Goal: Task Accomplishment & Management: Manage account settings

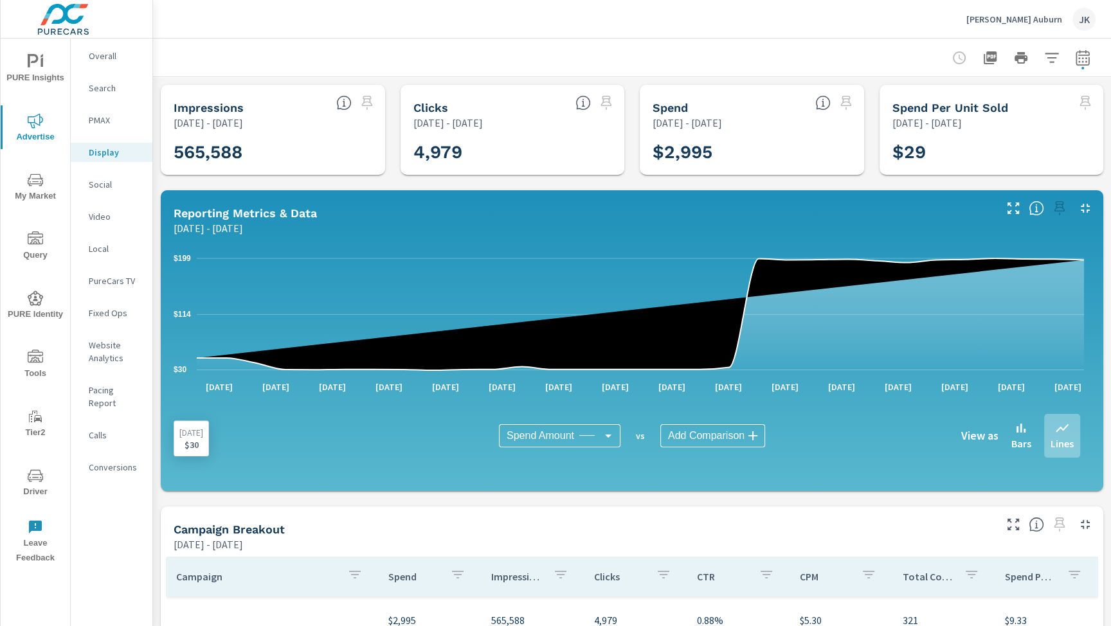
scroll to position [228, 0]
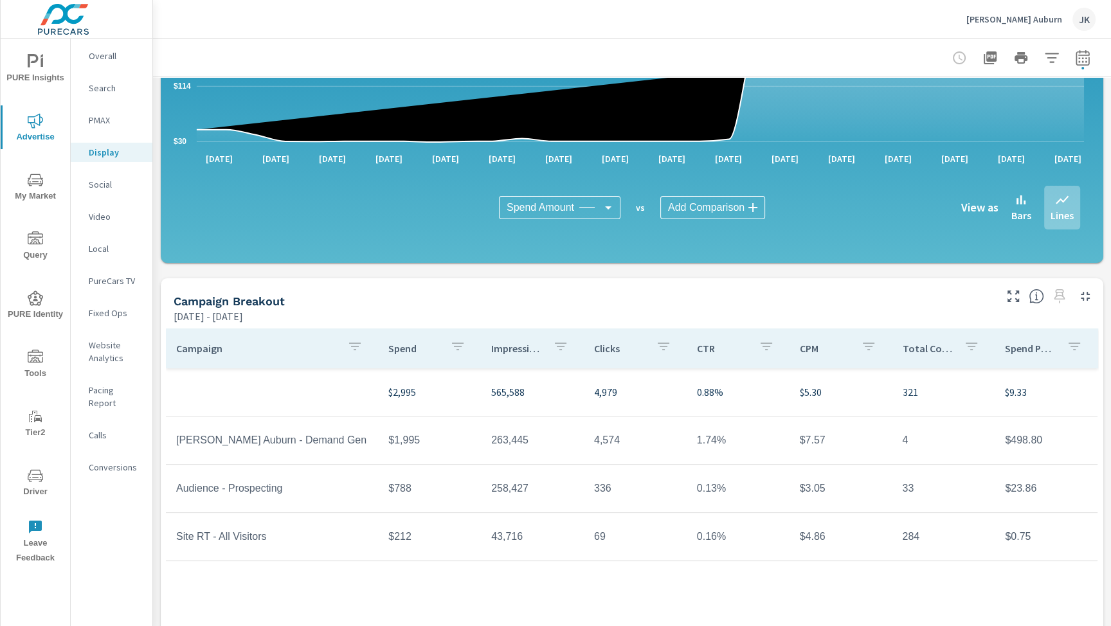
drag, startPoint x: 1079, startPoint y: 42, endPoint x: 1078, endPoint y: 24, distance: 17.4
click at [1078, 24] on div "[PERSON_NAME] Auburn JK Display Performance [PERSON_NAME] Auburn Report date ra…" at bounding box center [632, 313] width 958 height 626
click at [1088, 13] on div "JK" at bounding box center [1083, 19] width 23 height 23
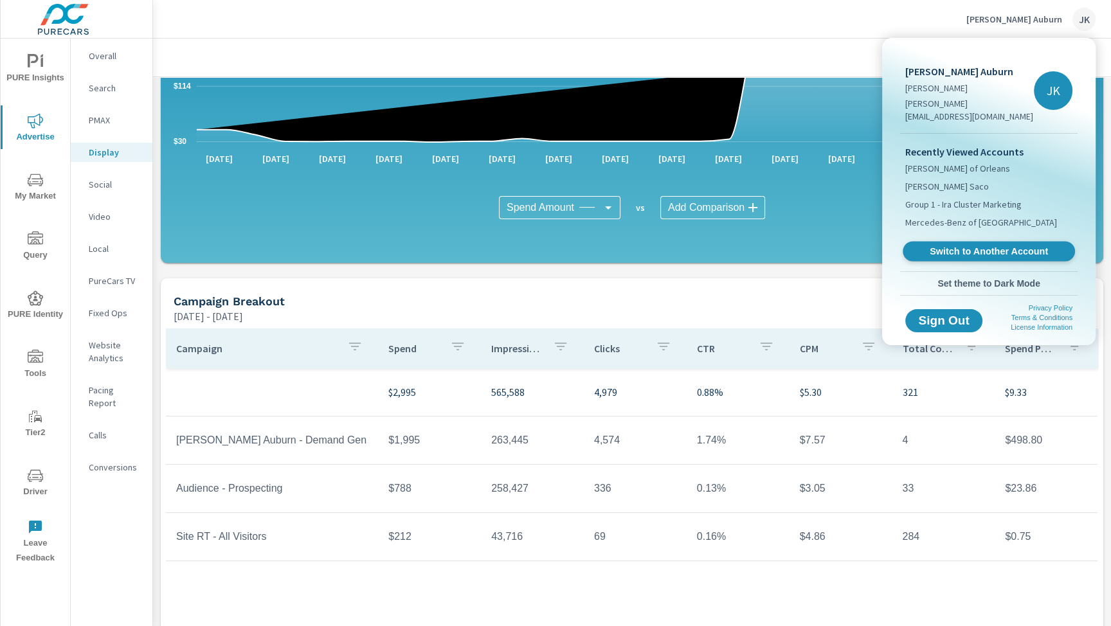
click at [969, 246] on span "Switch to Another Account" at bounding box center [988, 252] width 157 height 12
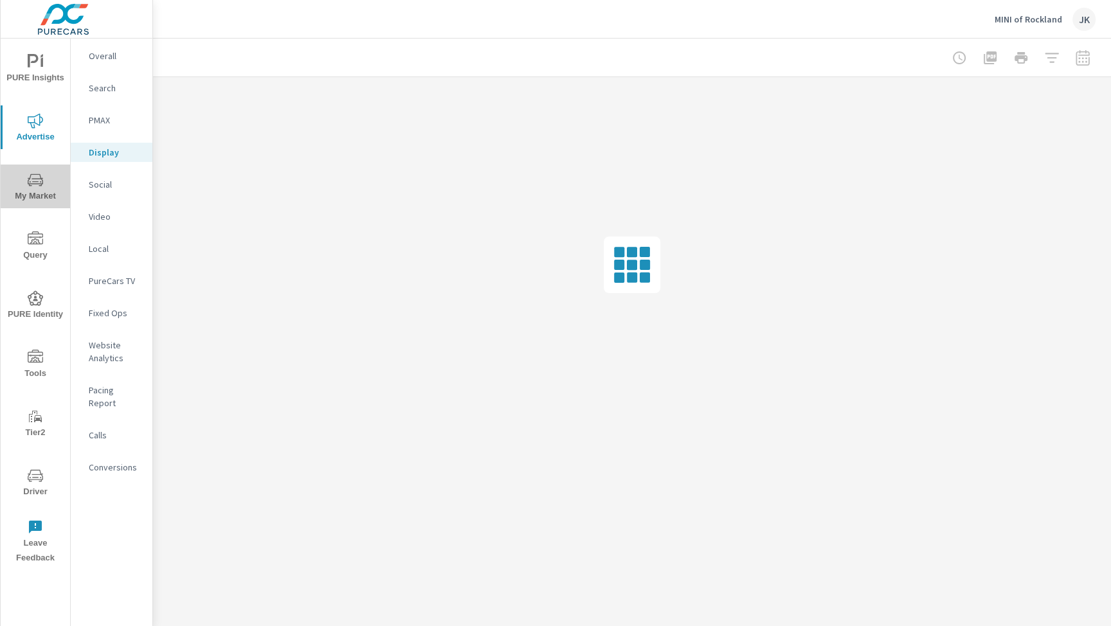
click at [44, 186] on span "My Market" at bounding box center [35, 187] width 62 height 31
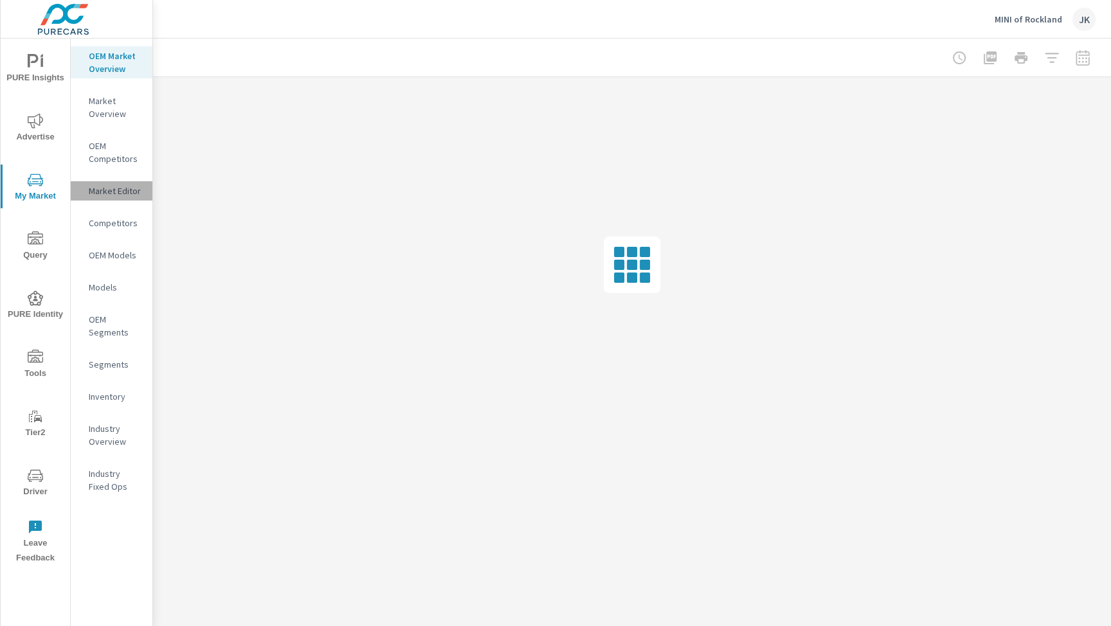
click at [123, 192] on p "Market Editor" at bounding box center [115, 190] width 53 height 13
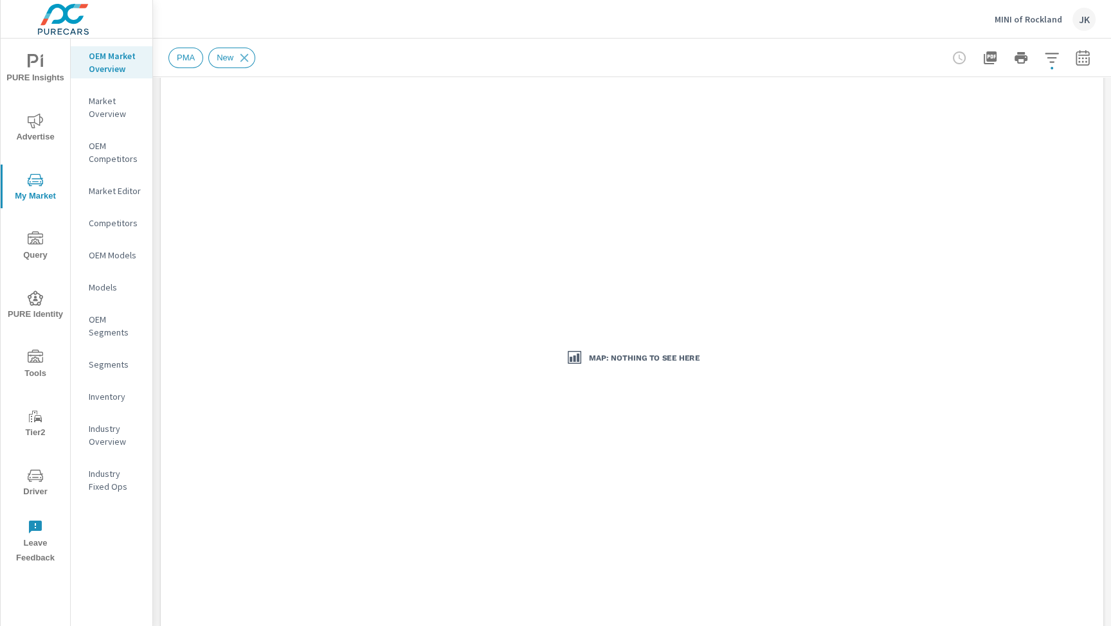
scroll to position [0, 2]
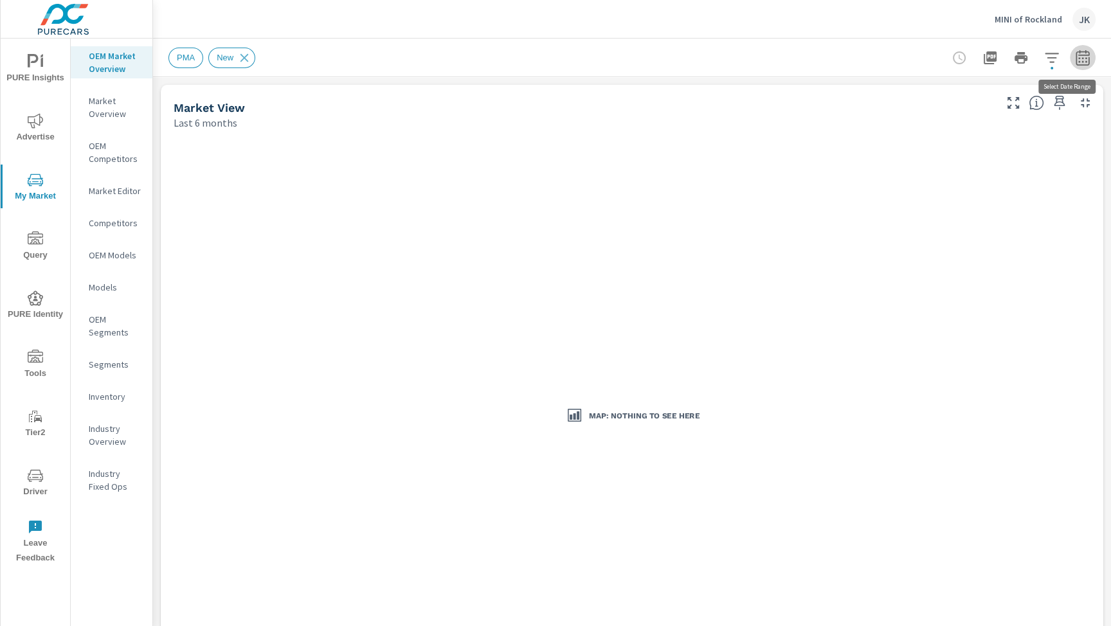
click at [1075, 58] on icon "button" at bounding box center [1081, 56] width 13 height 15
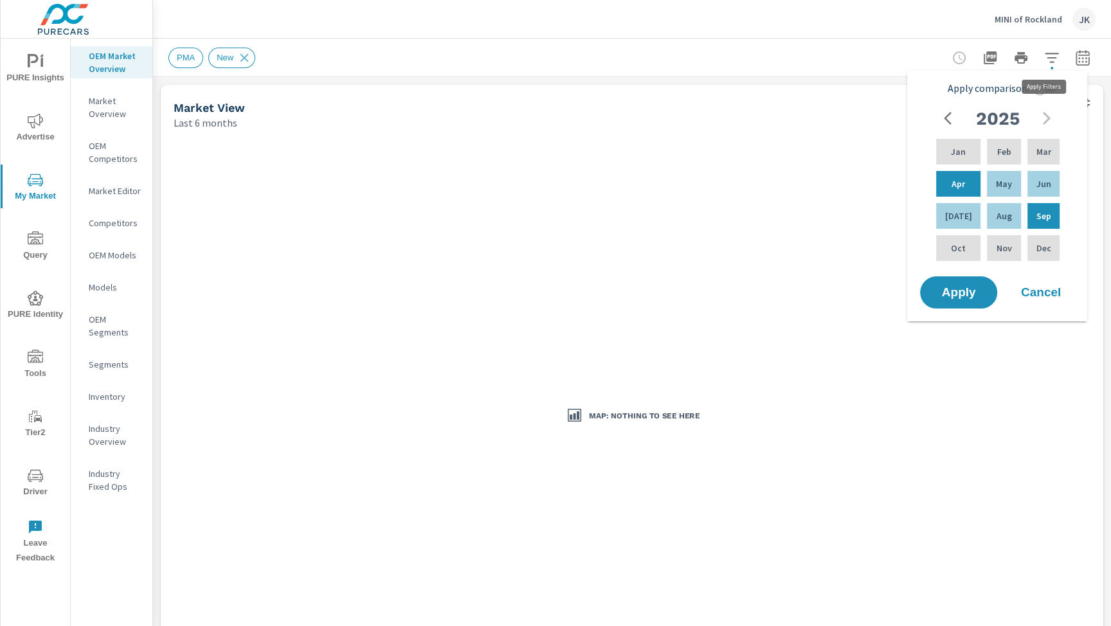
click at [1044, 60] on icon "button" at bounding box center [1051, 57] width 15 height 15
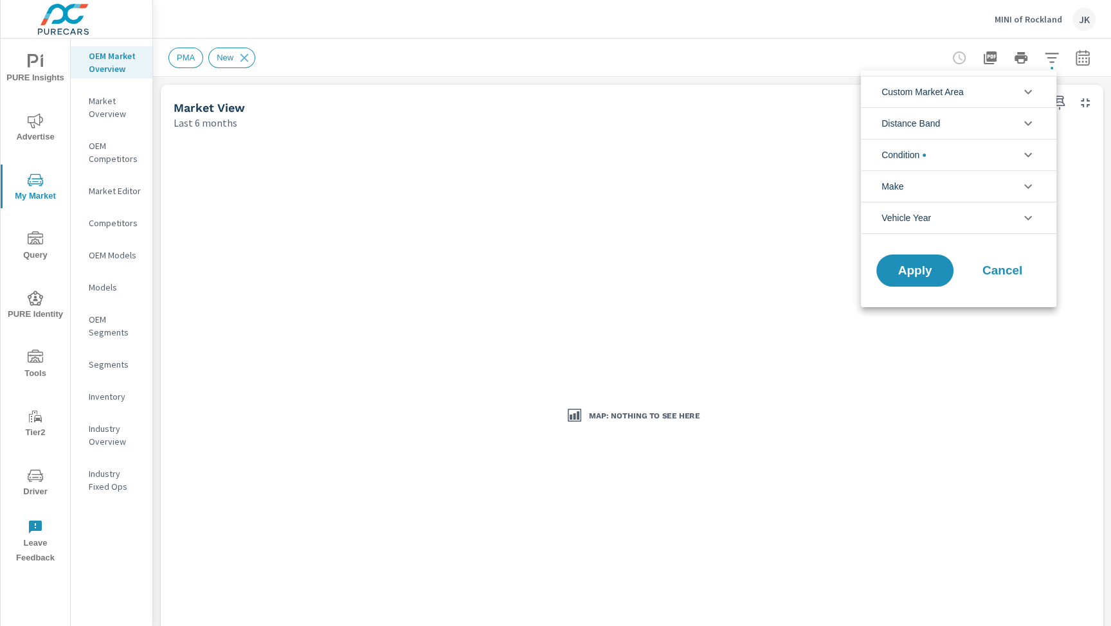
drag, startPoint x: 309, startPoint y: 69, endPoint x: 285, endPoint y: 69, distance: 23.1
click at [298, 69] on div at bounding box center [555, 313] width 1111 height 626
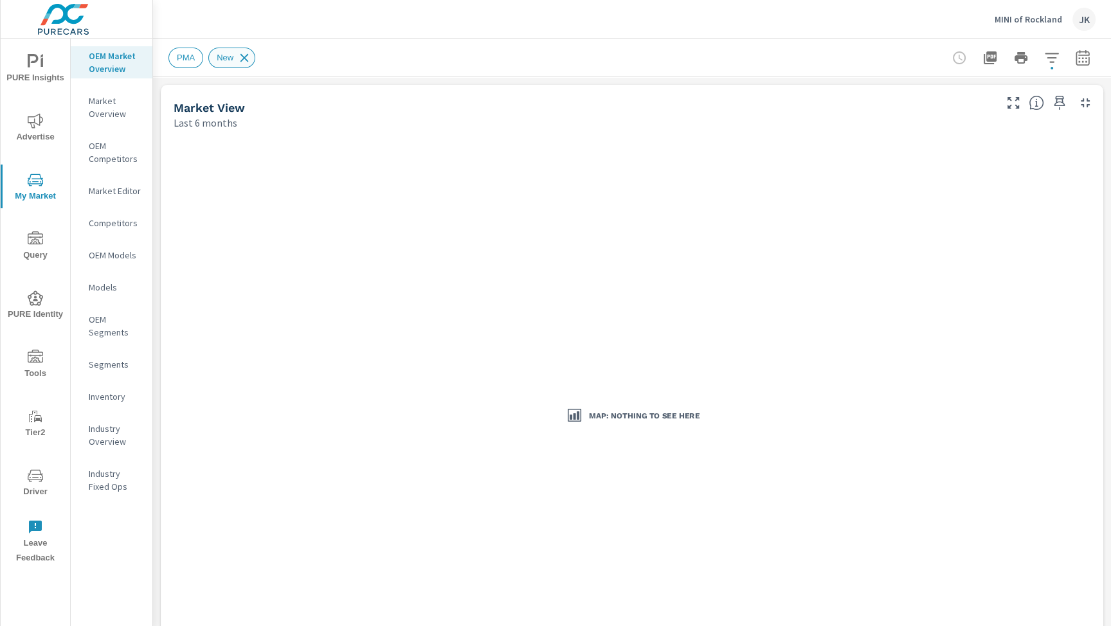
click at [246, 58] on icon at bounding box center [244, 58] width 14 height 14
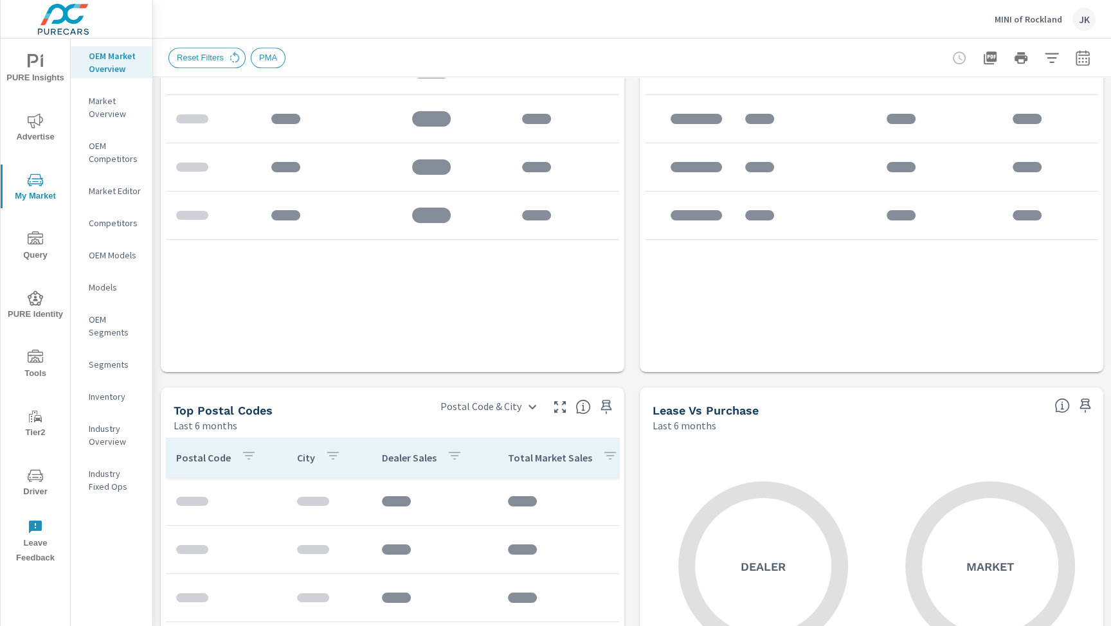
scroll to position [1148, 0]
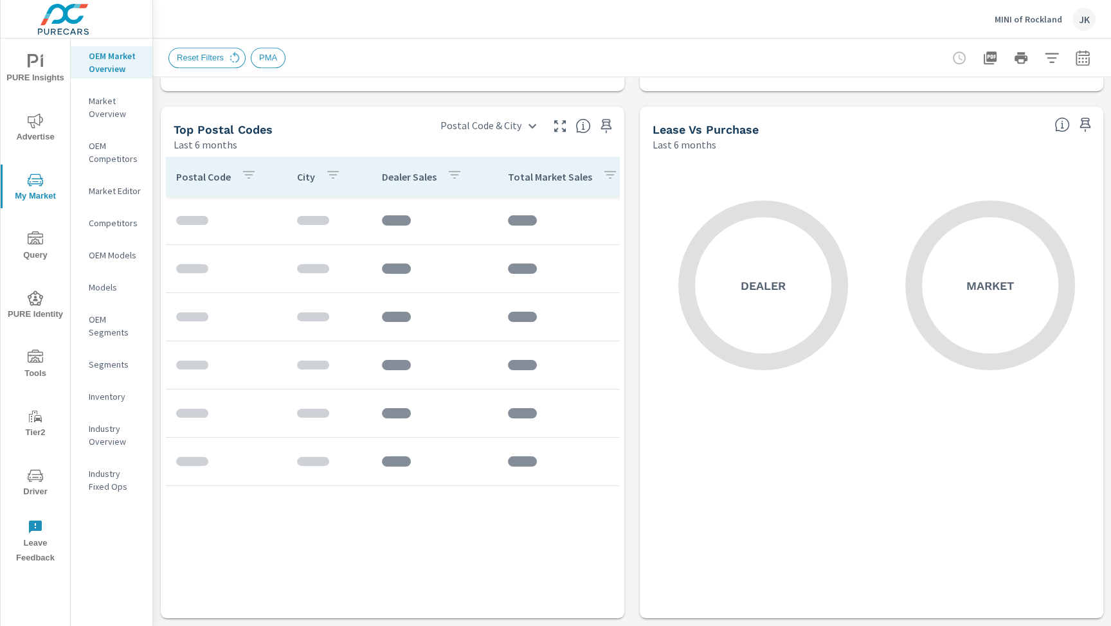
click at [909, 477] on div "Market" at bounding box center [984, 385] width 211 height 441
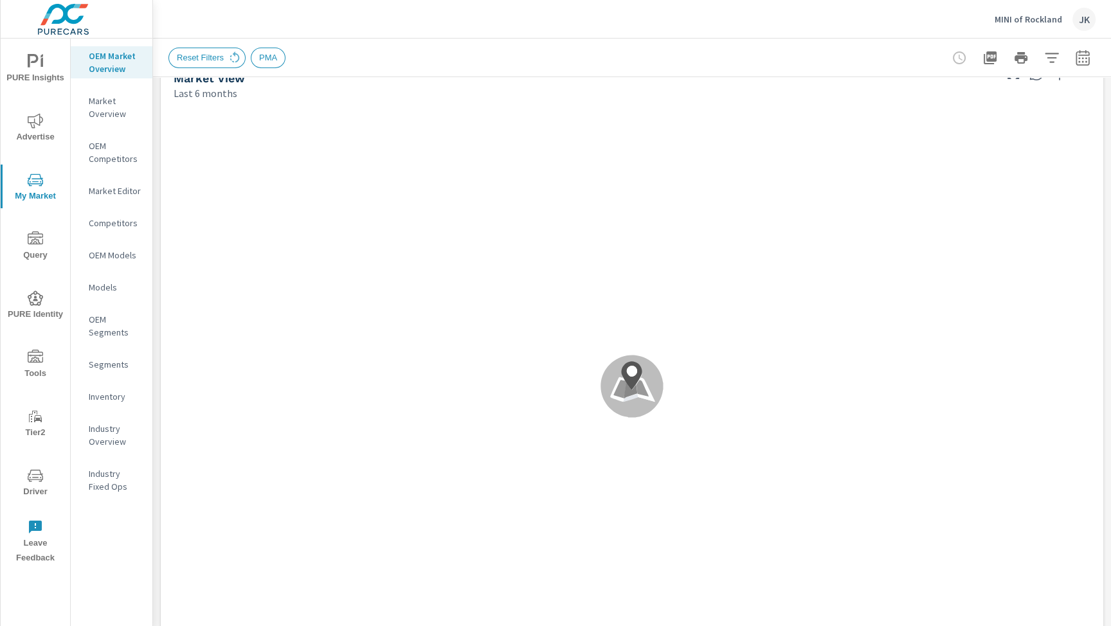
scroll to position [0, 0]
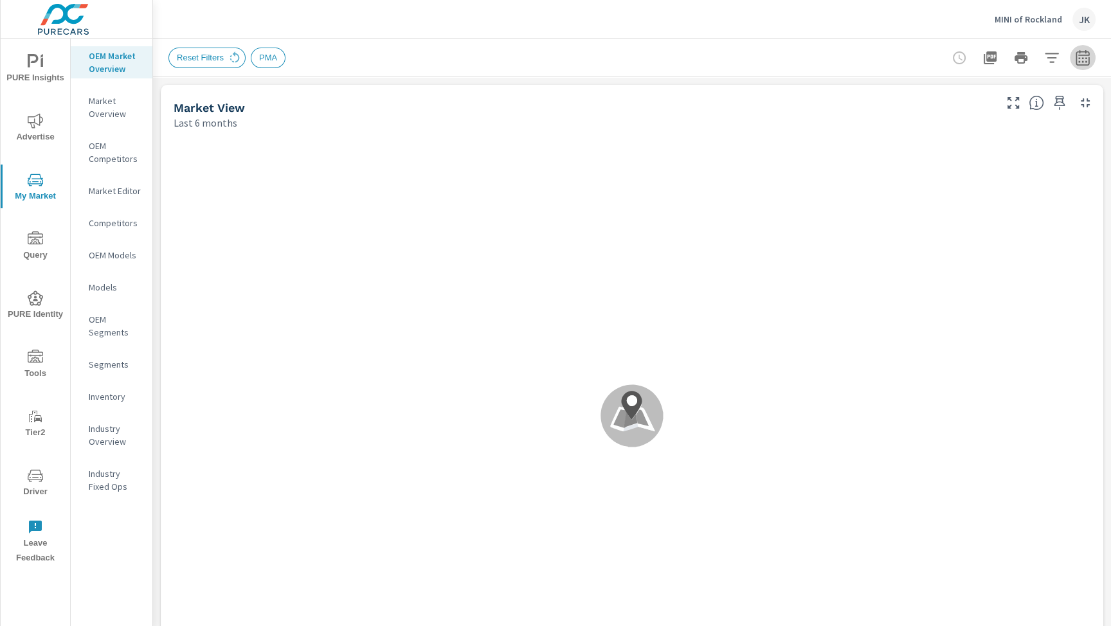
click at [1077, 60] on icon "button" at bounding box center [1082, 57] width 15 height 15
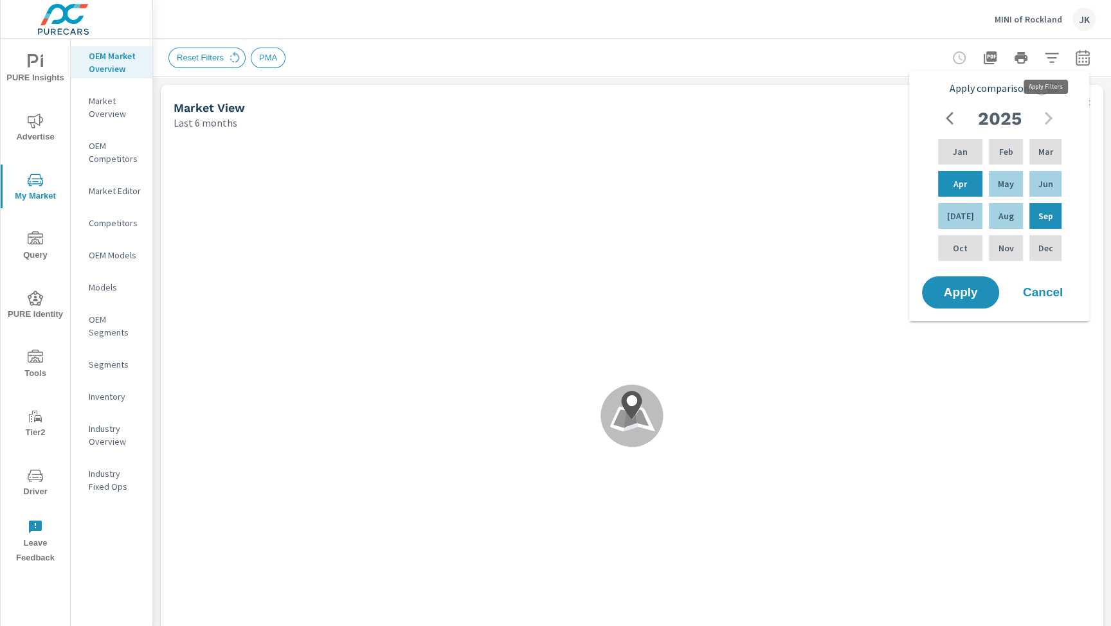
click at [1044, 50] on icon "button" at bounding box center [1051, 57] width 15 height 15
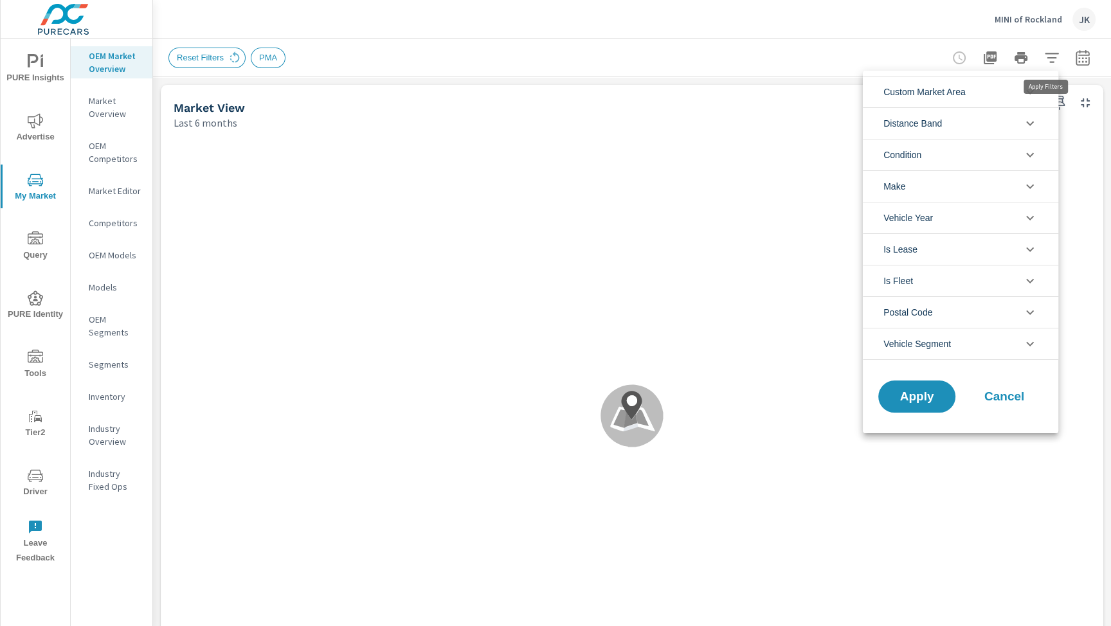
scroll to position [29, 0]
click at [1005, 84] on li "Custom Market Area" at bounding box center [960, 91] width 195 height 31
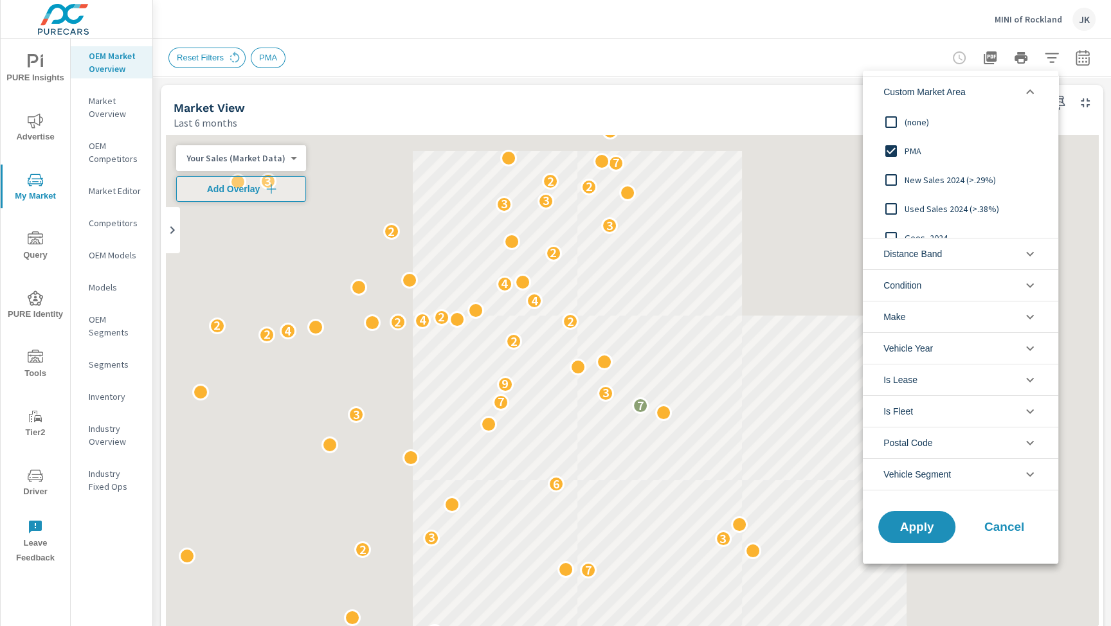
scroll to position [14, 0]
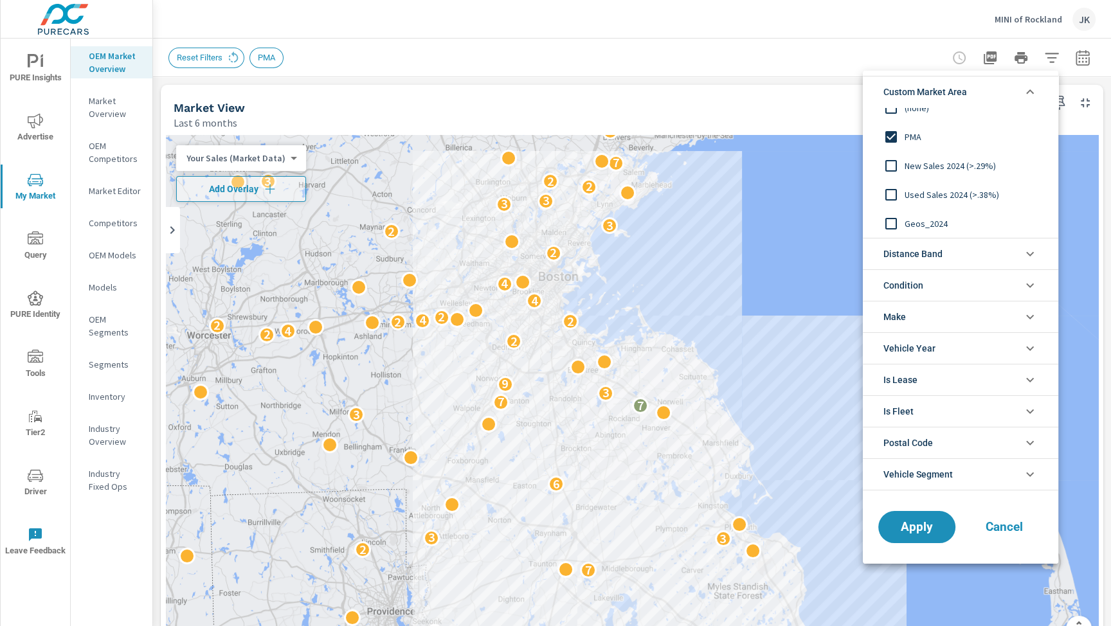
click at [893, 225] on input "filter options" at bounding box center [890, 223] width 27 height 27
click at [917, 522] on span "Apply" at bounding box center [916, 527] width 53 height 12
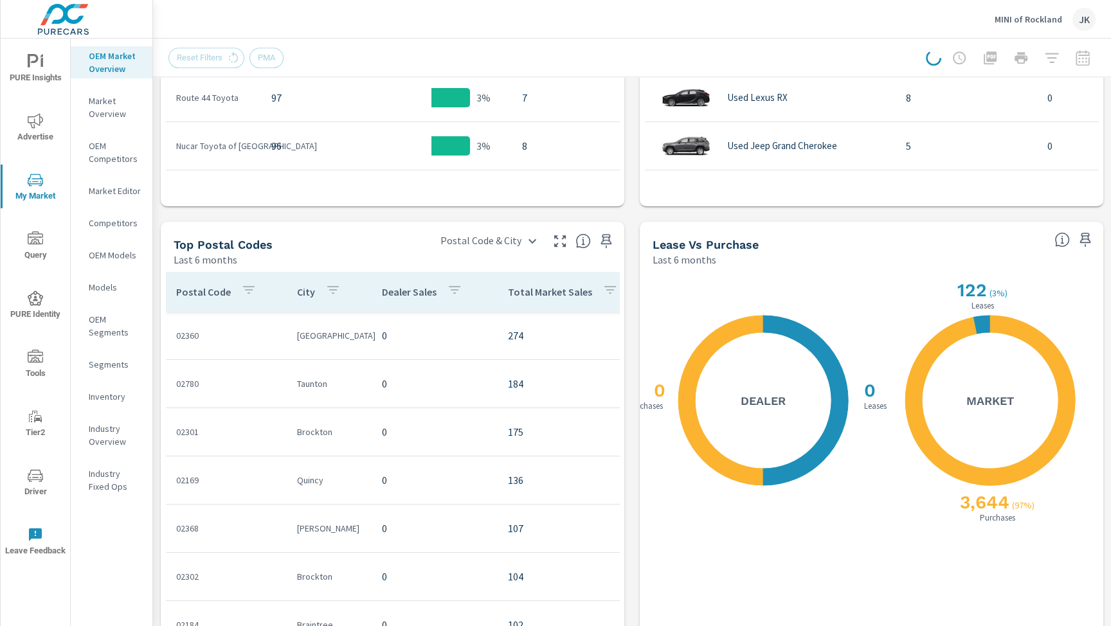
scroll to position [1148, 0]
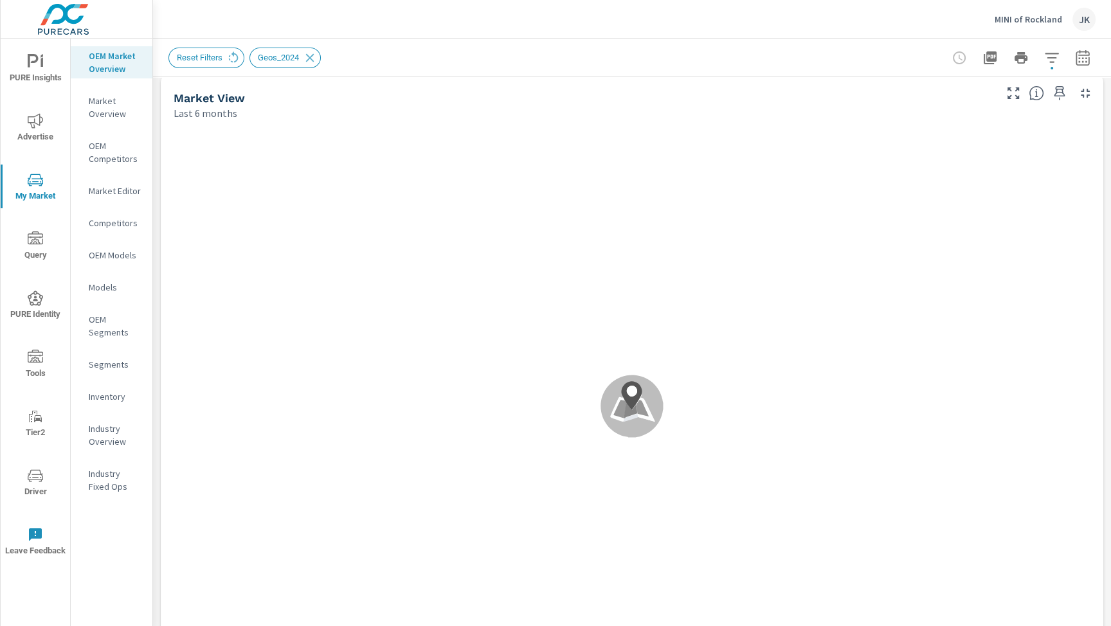
scroll to position [13, 0]
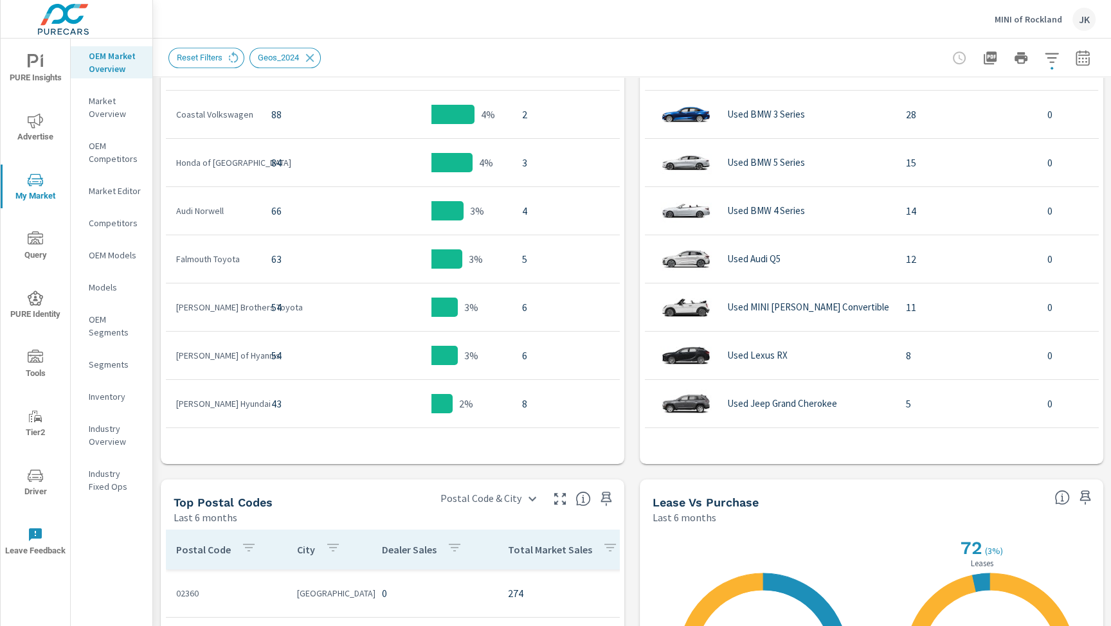
scroll to position [1148, 0]
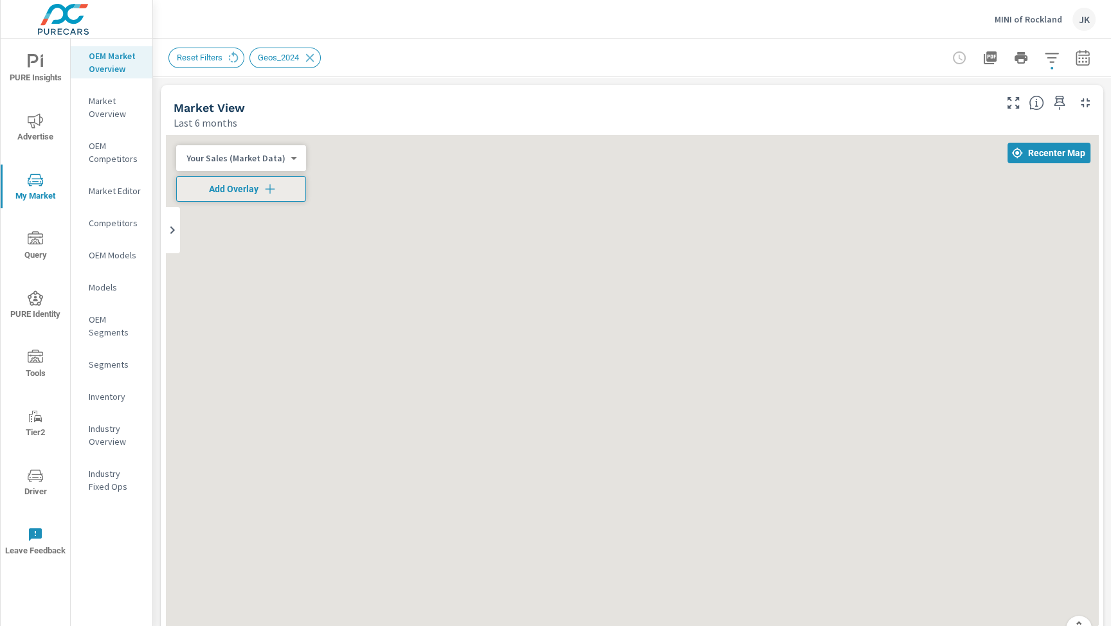
click at [1044, 66] on button "button" at bounding box center [1052, 58] width 26 height 26
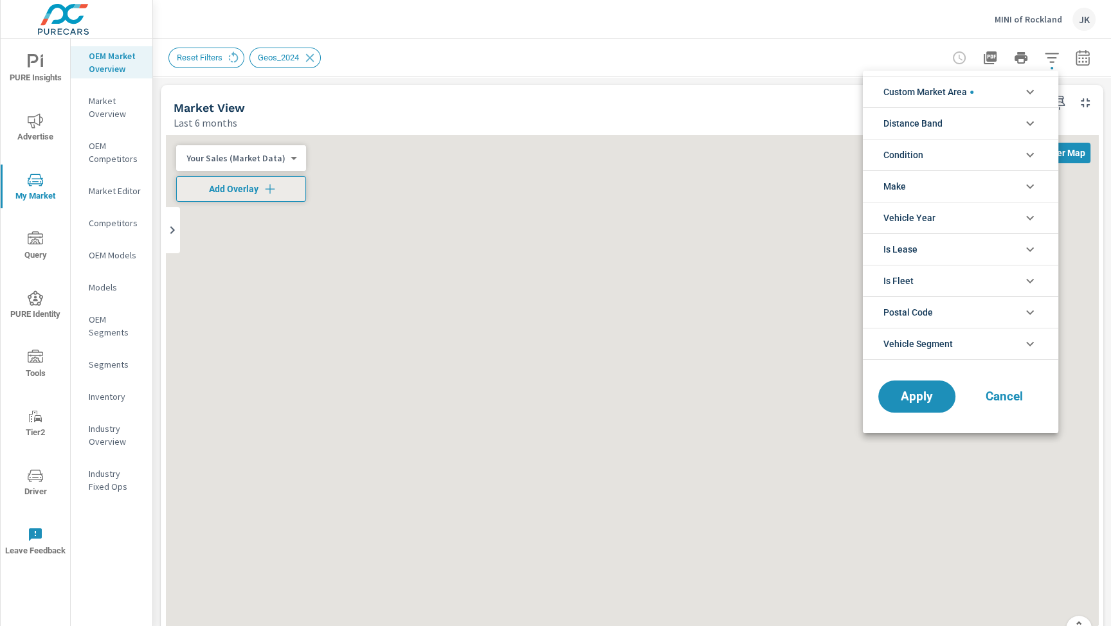
scroll to position [101, 0]
click at [1044, 66] on div at bounding box center [555, 313] width 1111 height 626
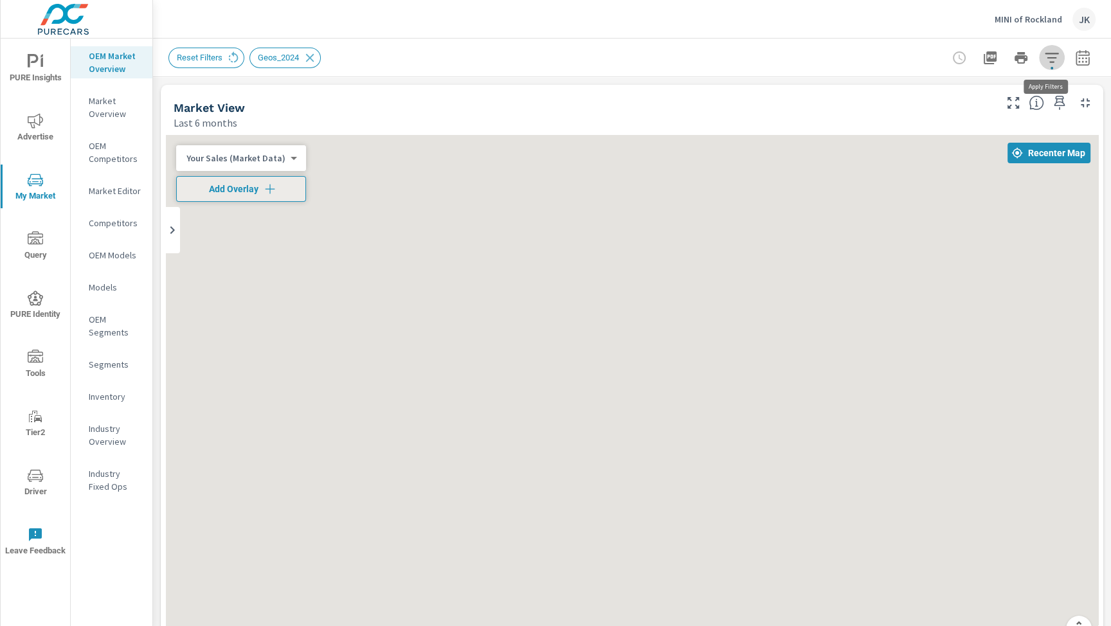
click at [1045, 55] on icon "button" at bounding box center [1051, 57] width 15 height 15
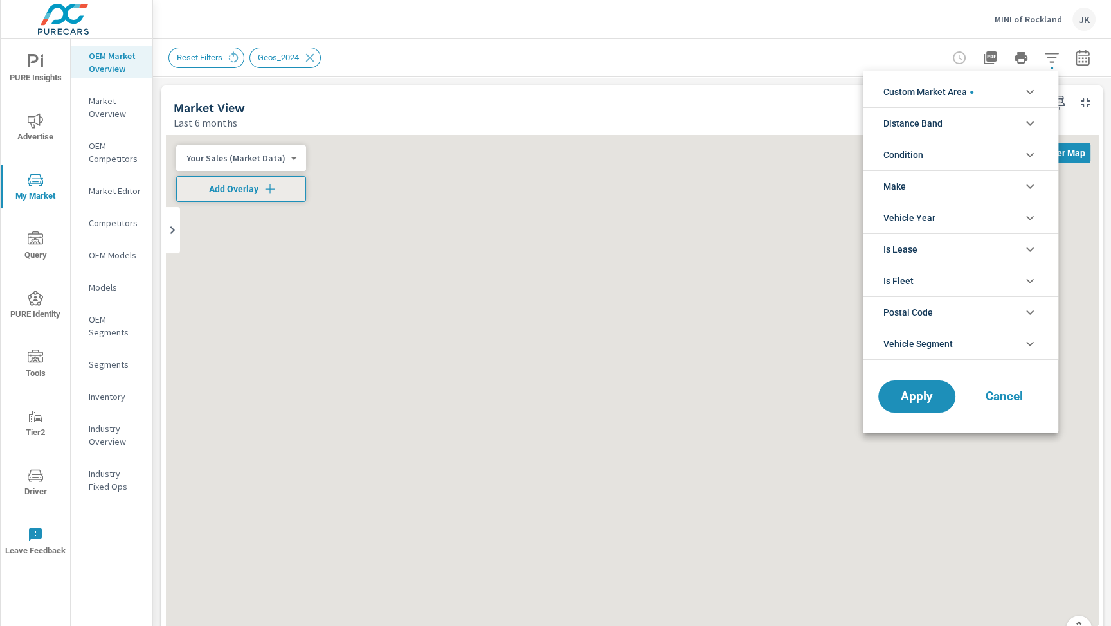
scroll to position [14, 0]
click at [1028, 90] on icon "filter options" at bounding box center [1029, 91] width 15 height 15
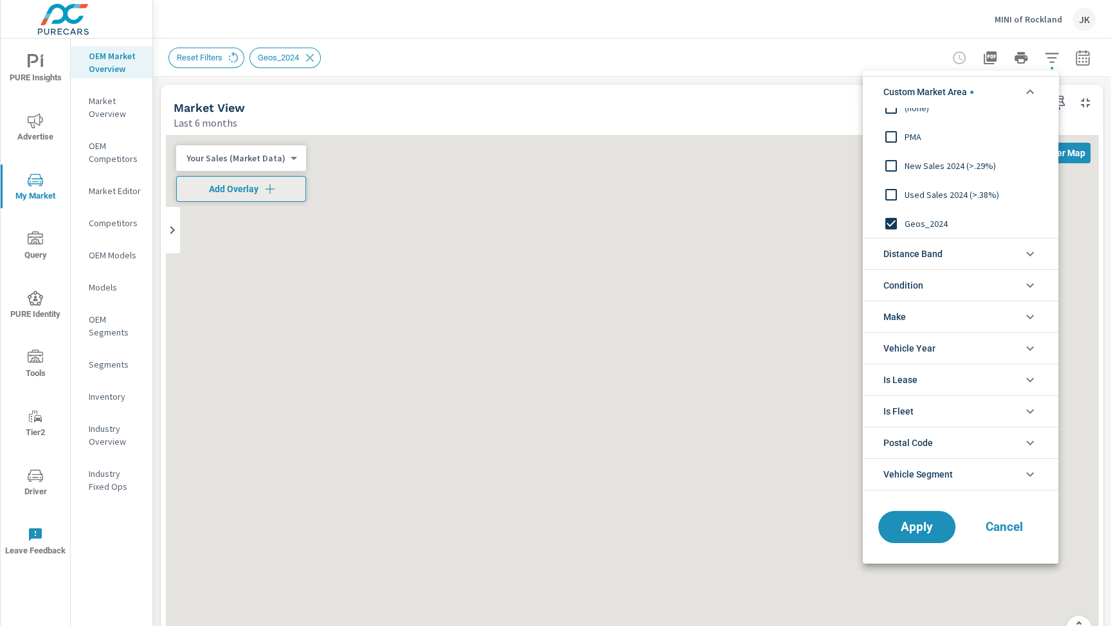
scroll to position [0, 0]
click at [996, 270] on li "Condition" at bounding box center [960, 284] width 195 height 31
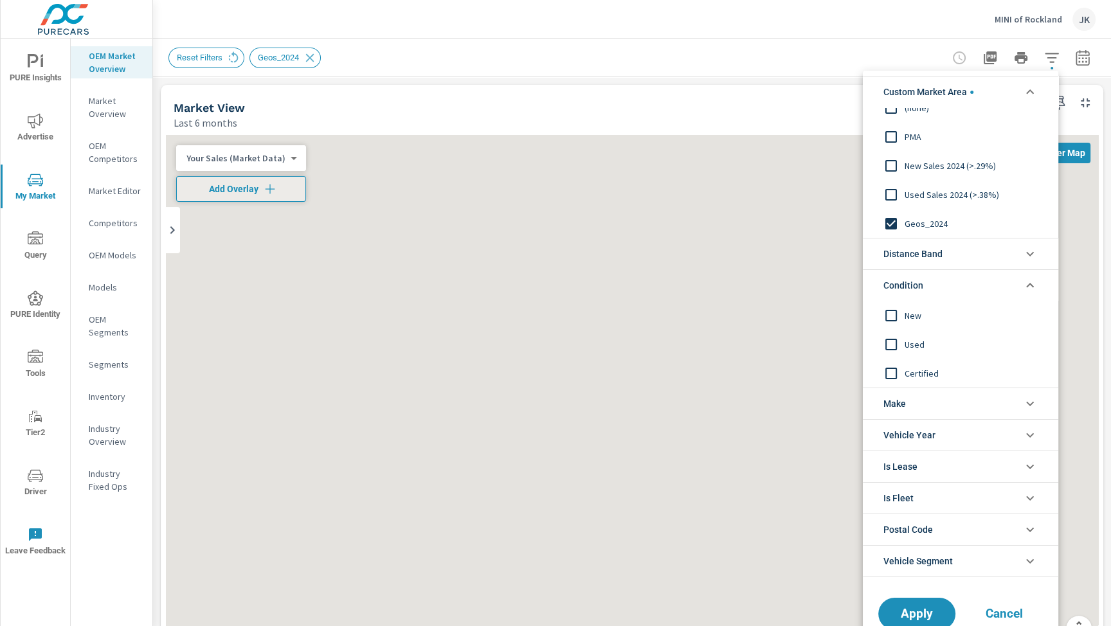
click at [890, 312] on input "filter options" at bounding box center [890, 314] width 27 height 27
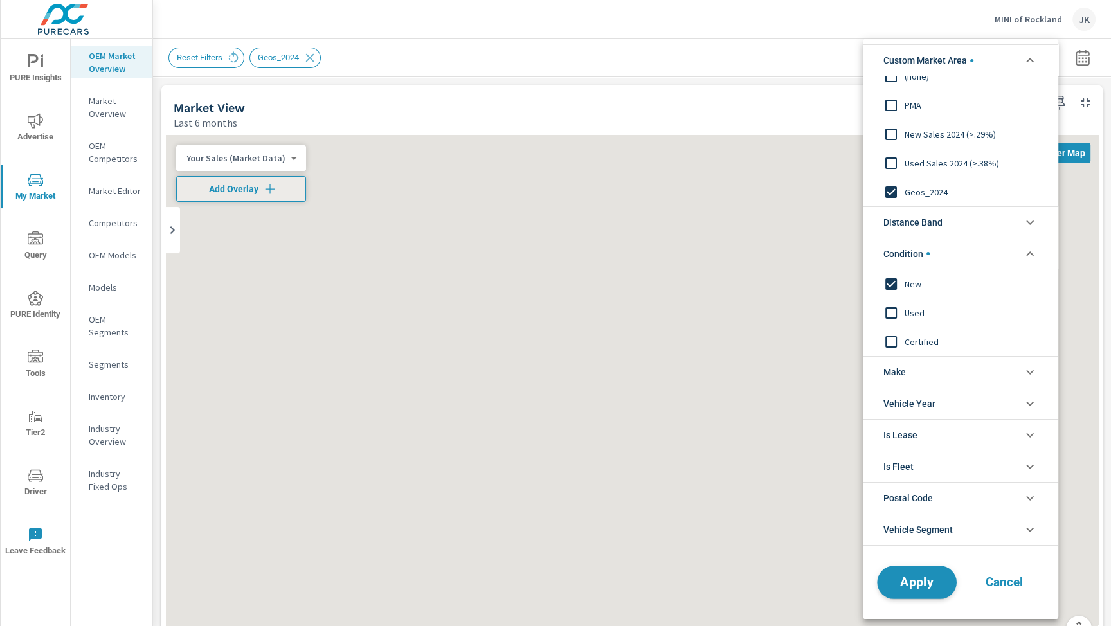
click at [924, 576] on span "Apply" at bounding box center [916, 582] width 53 height 12
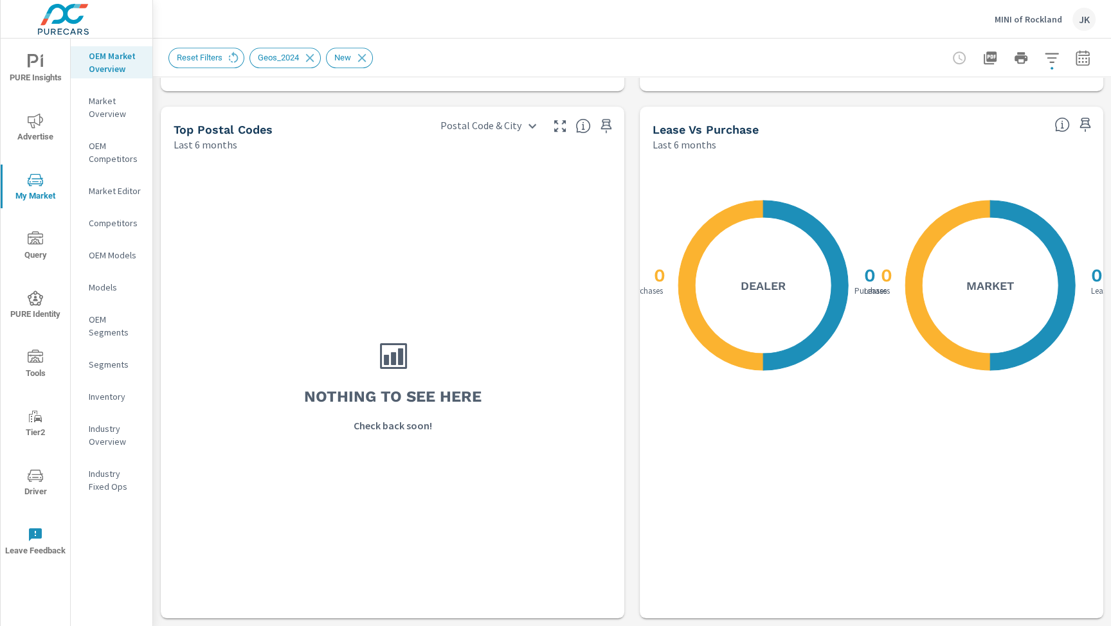
scroll to position [1148, 0]
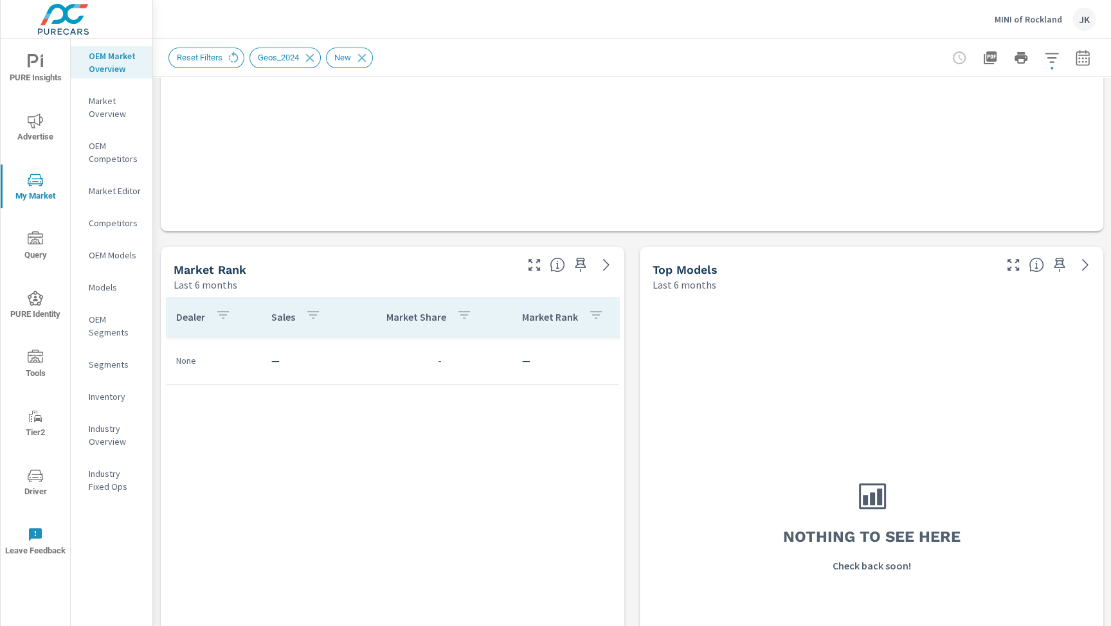
scroll to position [0, 4]
